Goal: Task Accomplishment & Management: Manage account settings

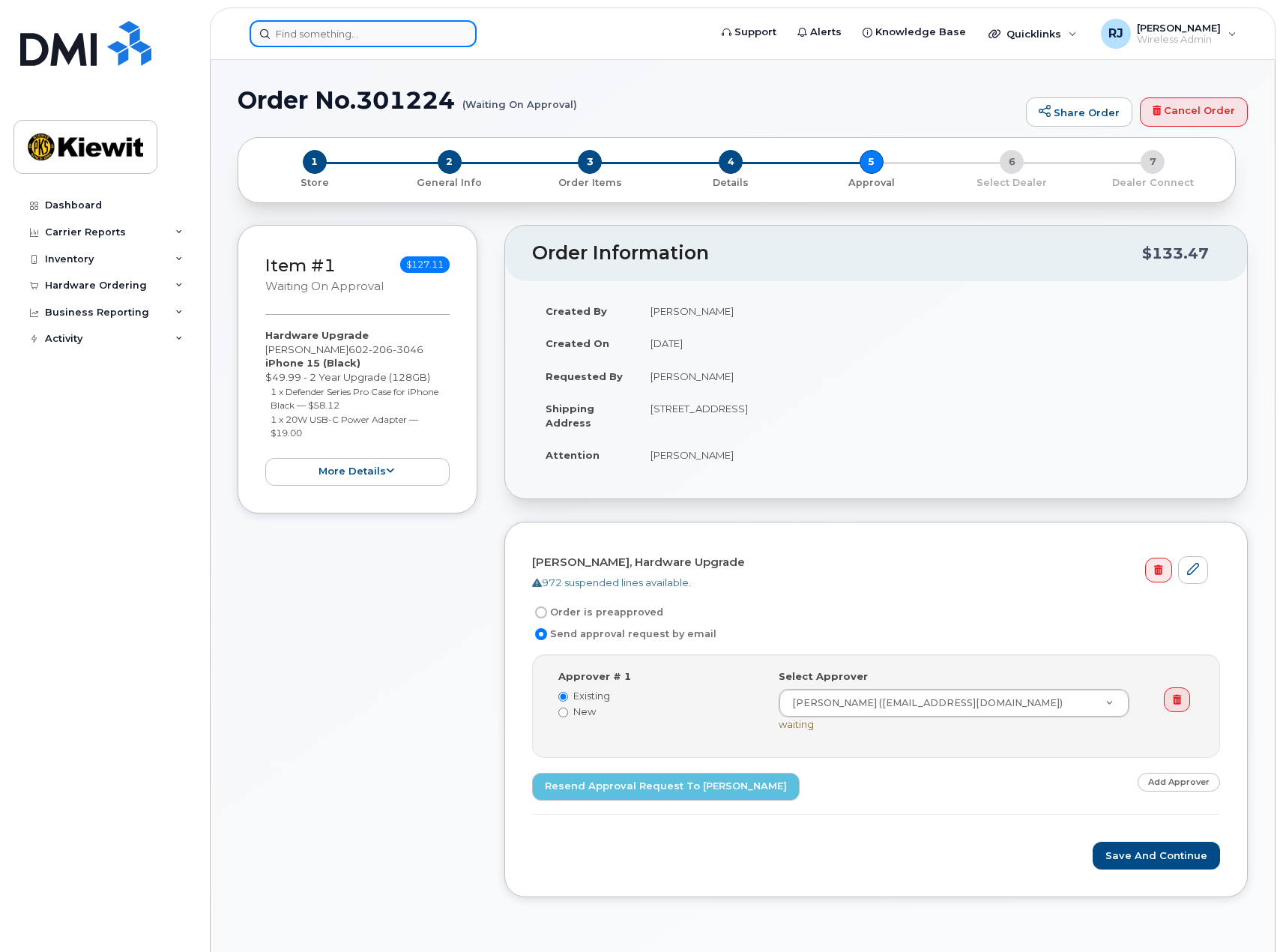
click at [358, 39] on input at bounding box center [363, 33] width 228 height 27
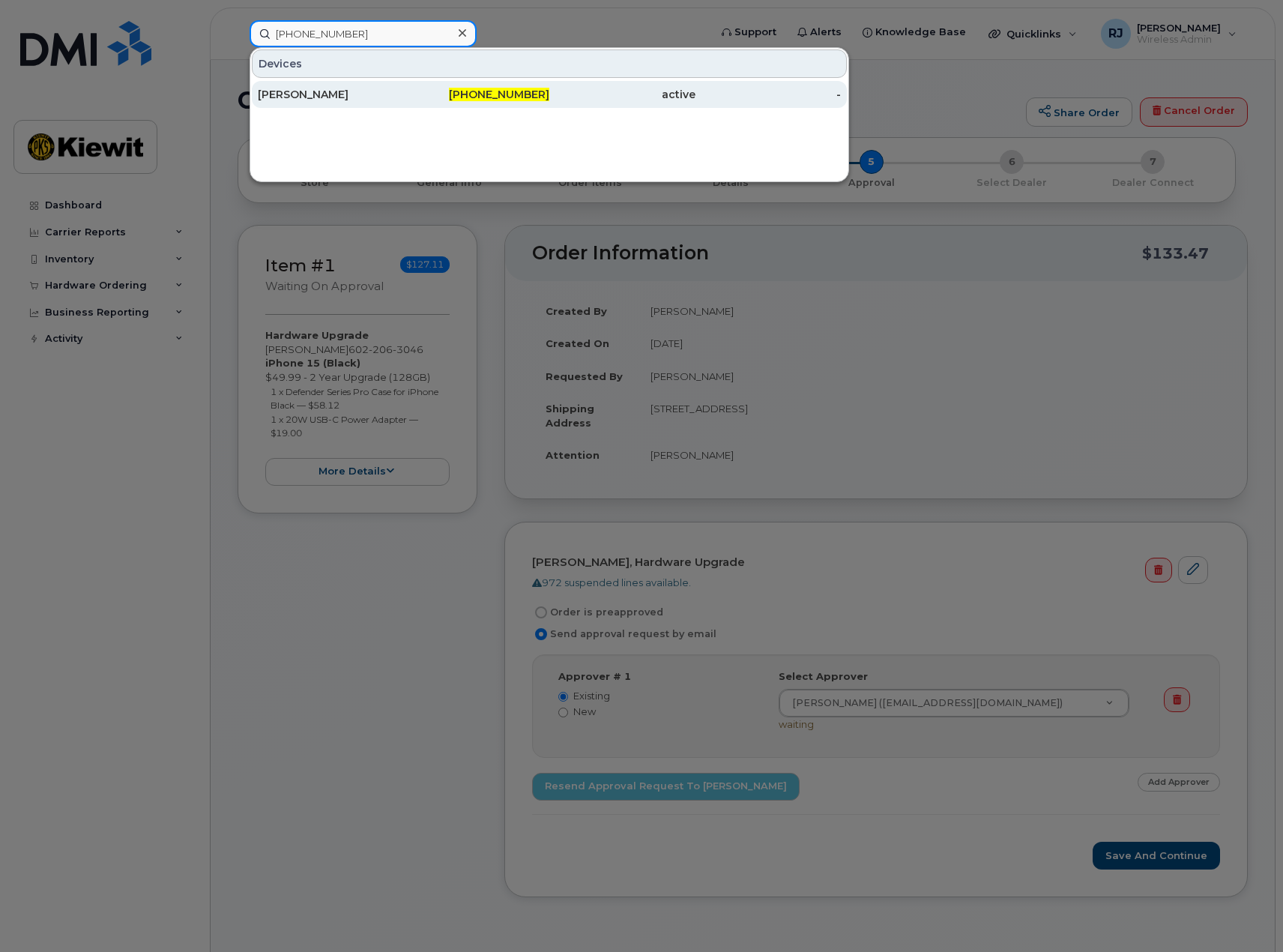
type input "480-640-0718"
click at [466, 101] on div "480-640-0718" at bounding box center [477, 94] width 146 height 15
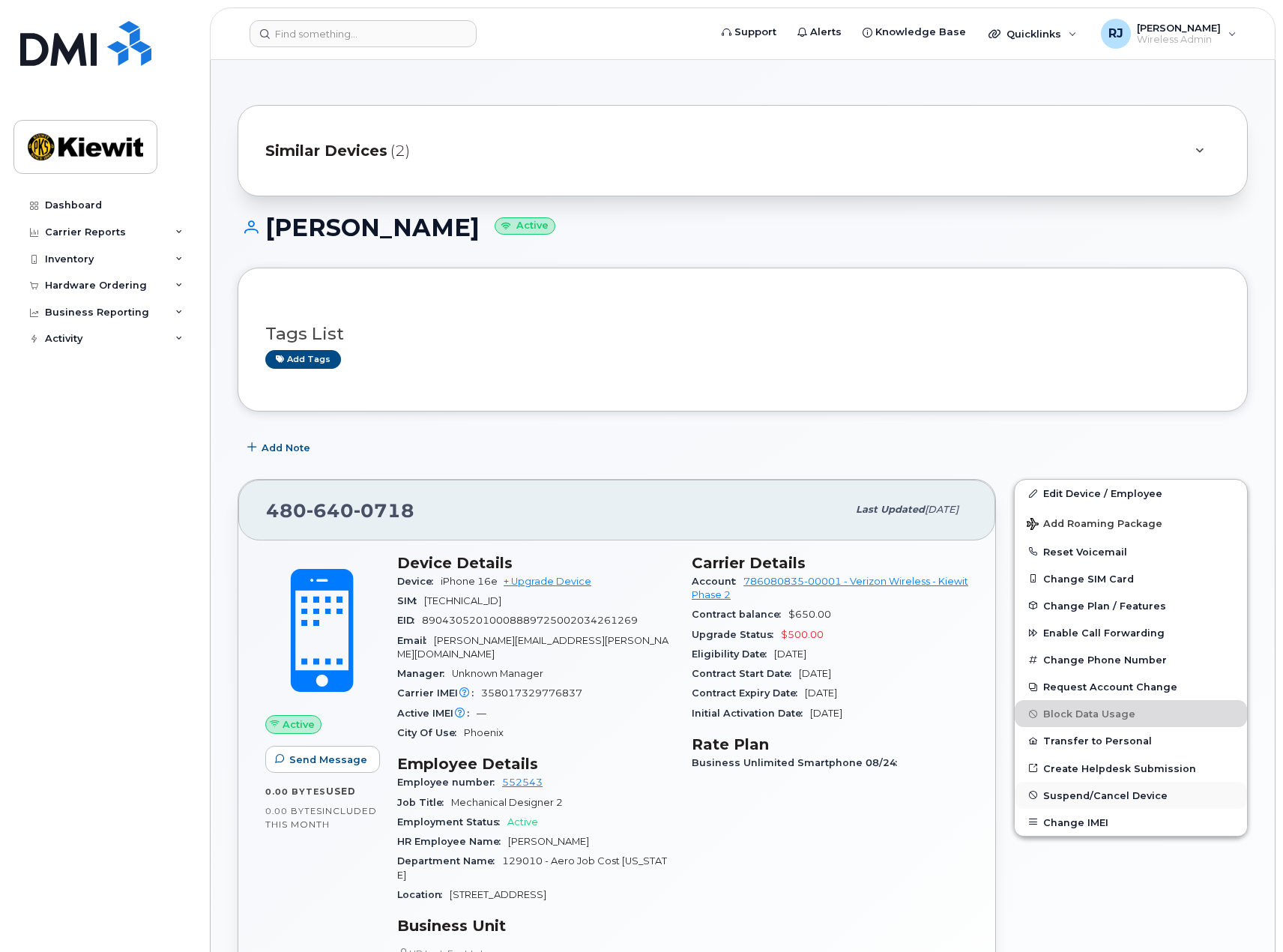
click at [1120, 798] on span "Suspend/Cancel Device" at bounding box center [1105, 794] width 124 height 11
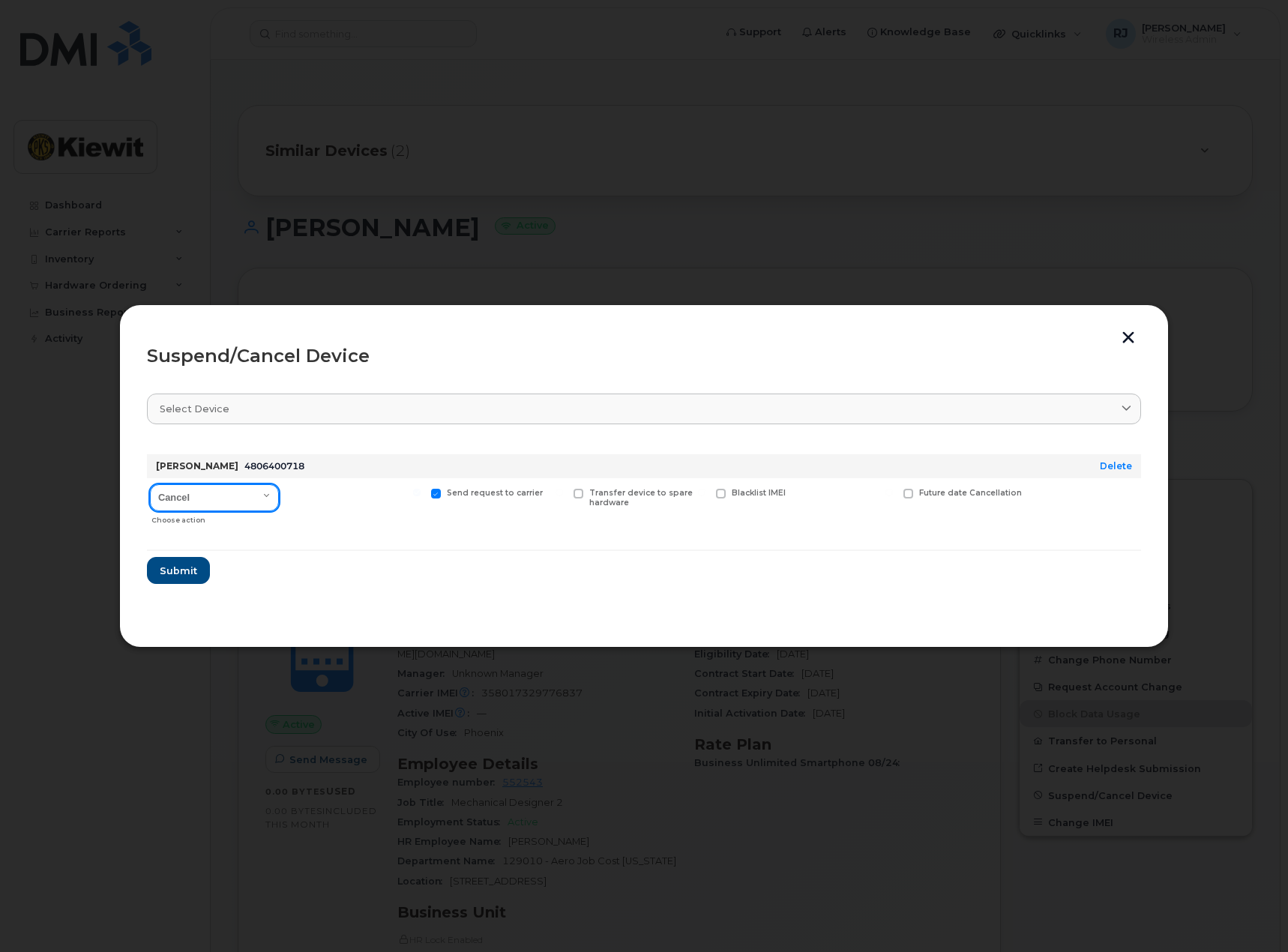
click at [228, 500] on select "Cancel Suspend - Reduced Rate Suspend - Full Rate Suspend - Lost Device/Stolen …" at bounding box center [215, 497] width 129 height 27
select select "[object Object]"
click at [150, 484] on select "Cancel Suspend - Reduced Rate Suspend - Full Rate Suspend - Lost Device/Stolen …" at bounding box center [215, 497] width 129 height 27
click at [197, 574] on button "Submit" at bounding box center [178, 569] width 62 height 27
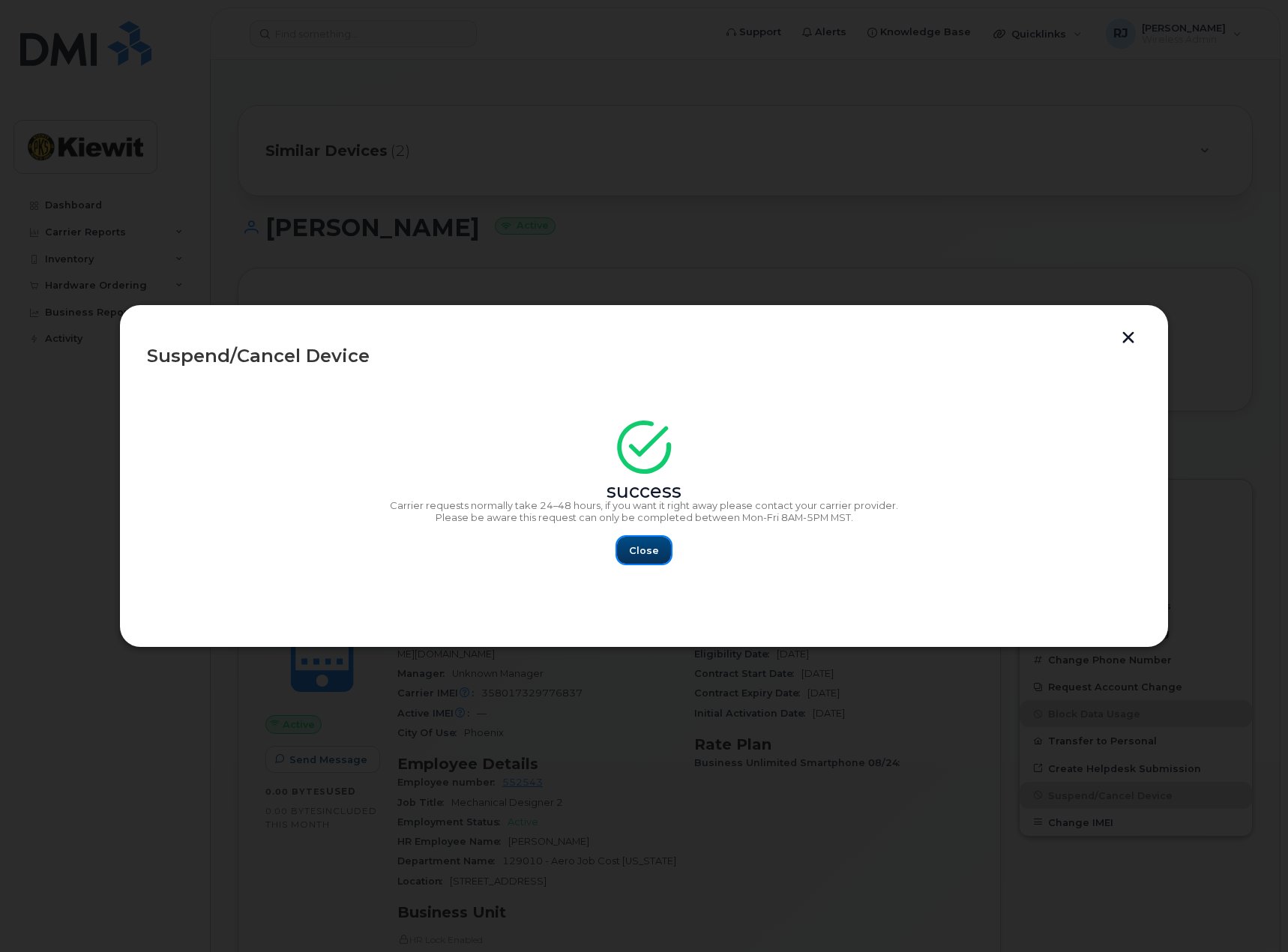
click at [646, 557] on button "Close" at bounding box center [644, 550] width 54 height 27
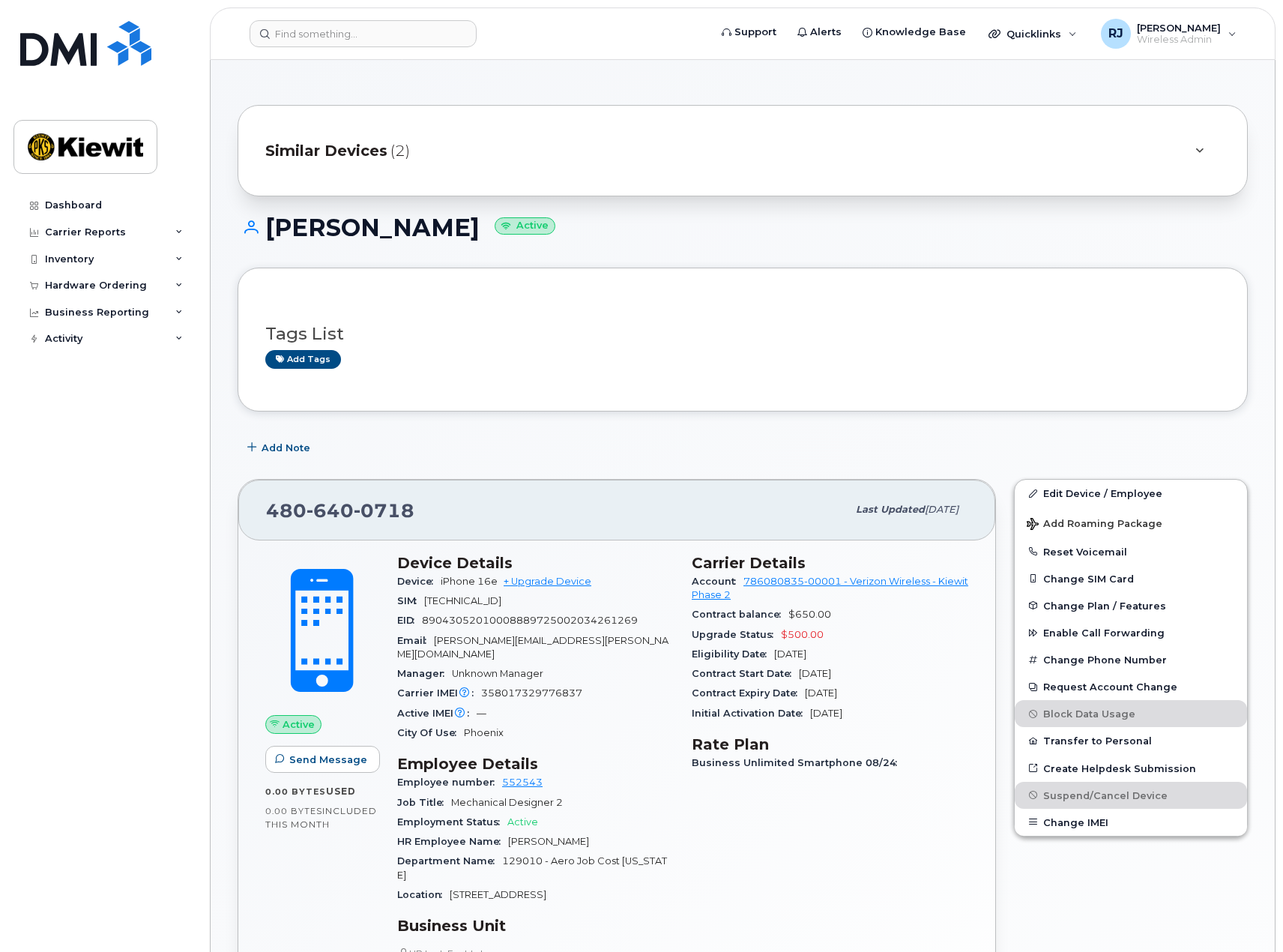
click at [791, 173] on div "Similar Devices (2)" at bounding box center [743, 150] width 1011 height 92
click at [1198, 150] on icon at bounding box center [1199, 151] width 8 height 10
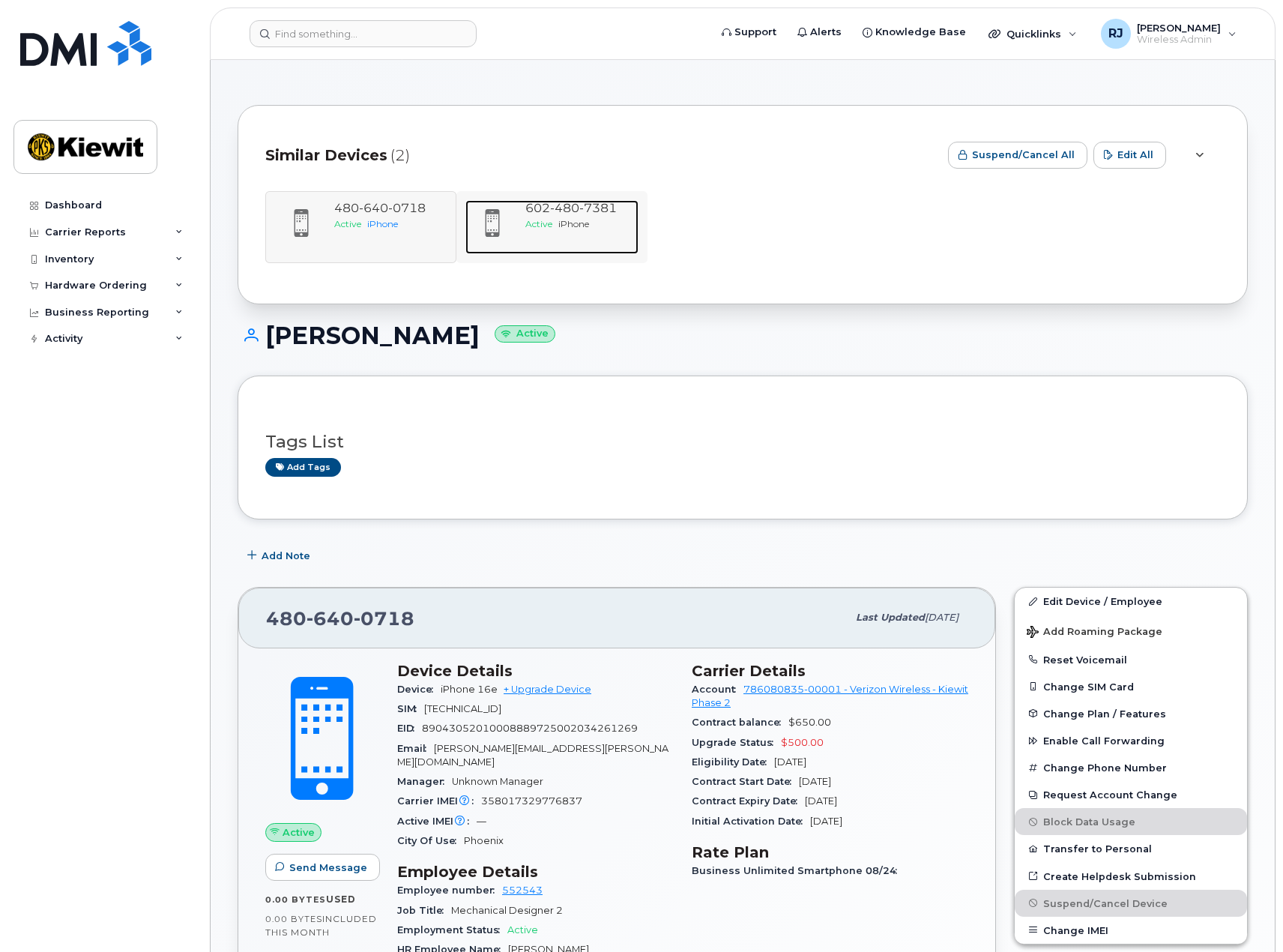
click at [597, 208] on span "7381" at bounding box center [598, 208] width 37 height 15
